Goal: Connect with others: Connect with others

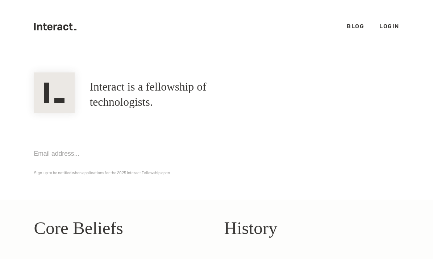
click at [381, 28] on link "Login" at bounding box center [389, 26] width 20 height 8
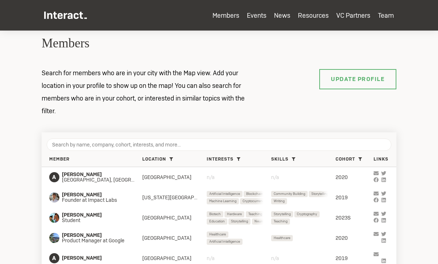
scroll to position [47, 0]
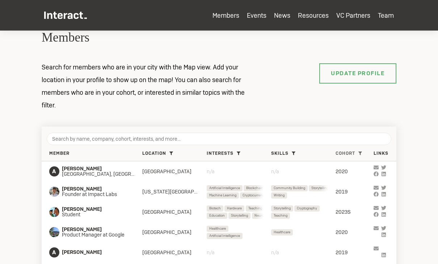
click at [341, 152] on span "Cohort" at bounding box center [346, 154] width 20 height 6
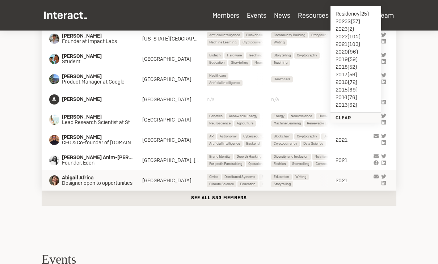
scroll to position [325, 0]
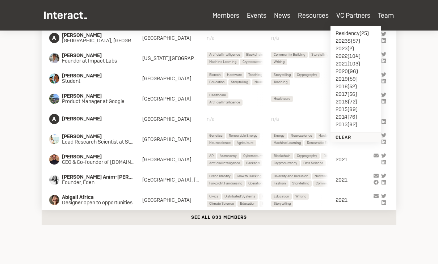
click at [353, 41] on li "2023S ( 57 )" at bounding box center [356, 41] width 41 height 8
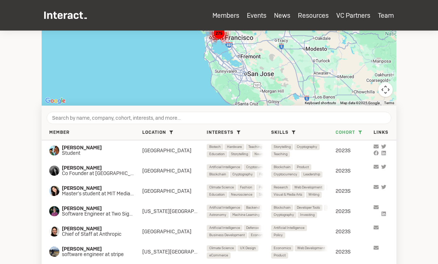
scroll to position [219, 0]
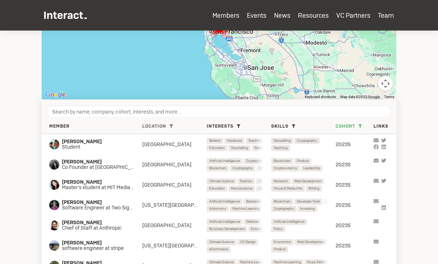
click at [159, 124] on span "Location" at bounding box center [154, 127] width 24 height 6
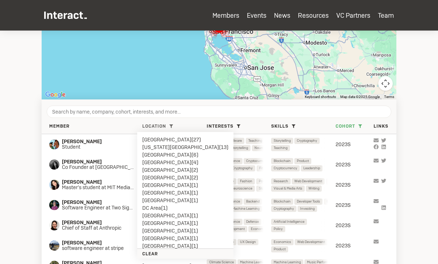
click at [158, 171] on li "London ( 2 )" at bounding box center [185, 170] width 86 height 8
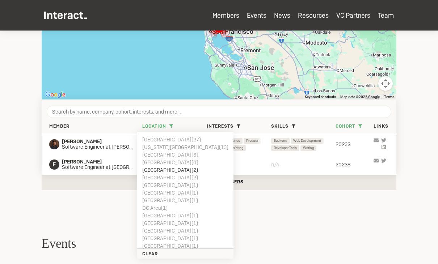
click at [21, 183] on section "Members Search for members who are in your city with the Map view. Add your loc…" at bounding box center [219, 9] width 438 height 394
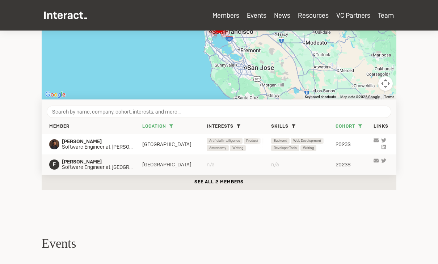
click at [59, 166] on span "F" at bounding box center [54, 165] width 10 height 10
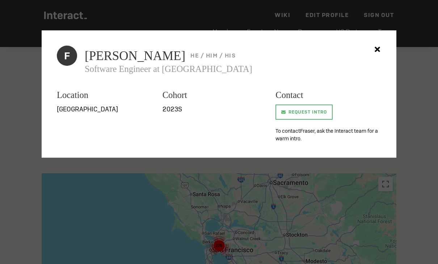
click at [116, 58] on span "Fraser Scott" at bounding box center [135, 56] width 101 height 13
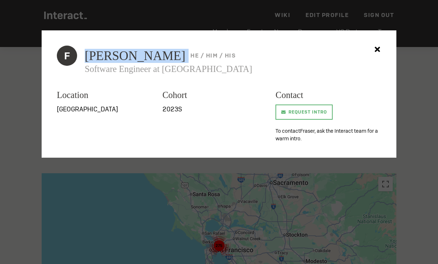
click at [116, 58] on span "Fraser Scott" at bounding box center [135, 56] width 101 height 13
copy span "Fraser Scott"
